Goal: Transaction & Acquisition: Book appointment/travel/reservation

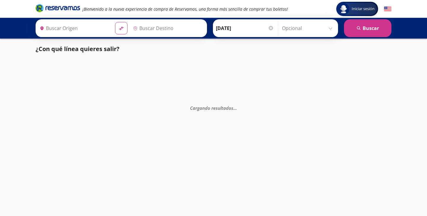
type input "[GEOGRAPHIC_DATA], [GEOGRAPHIC_DATA]"
type input "Santiago de Querétaro, [GEOGRAPHIC_DATA]"
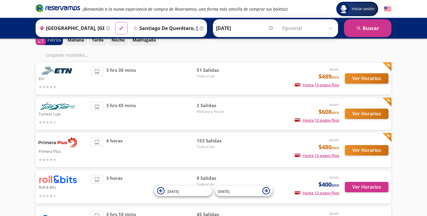
scroll to position [32, 0]
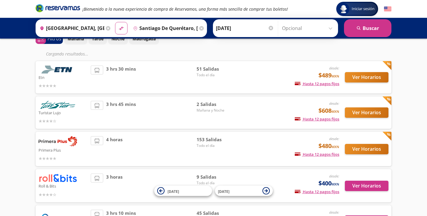
click at [207, 145] on span "Todo el día" at bounding box center [216, 145] width 41 height 5
click at [210, 143] on span "153 Salidas" at bounding box center [216, 139] width 41 height 7
click at [204, 138] on span "153 Salidas" at bounding box center [216, 139] width 41 height 7
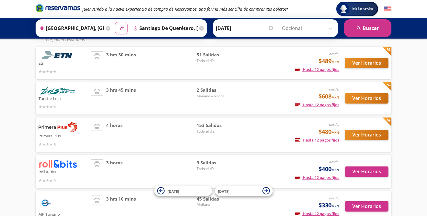
scroll to position [46, 0]
click at [354, 135] on button "Ver Horarios" at bounding box center [367, 134] width 44 height 10
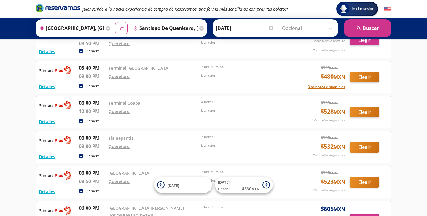
scroll to position [4322, 0]
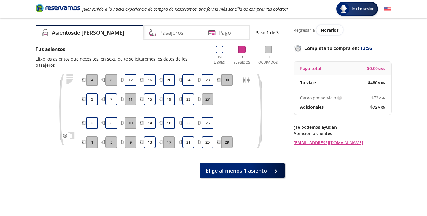
scroll to position [18, 0]
